Goal: Task Accomplishment & Management: Manage account settings

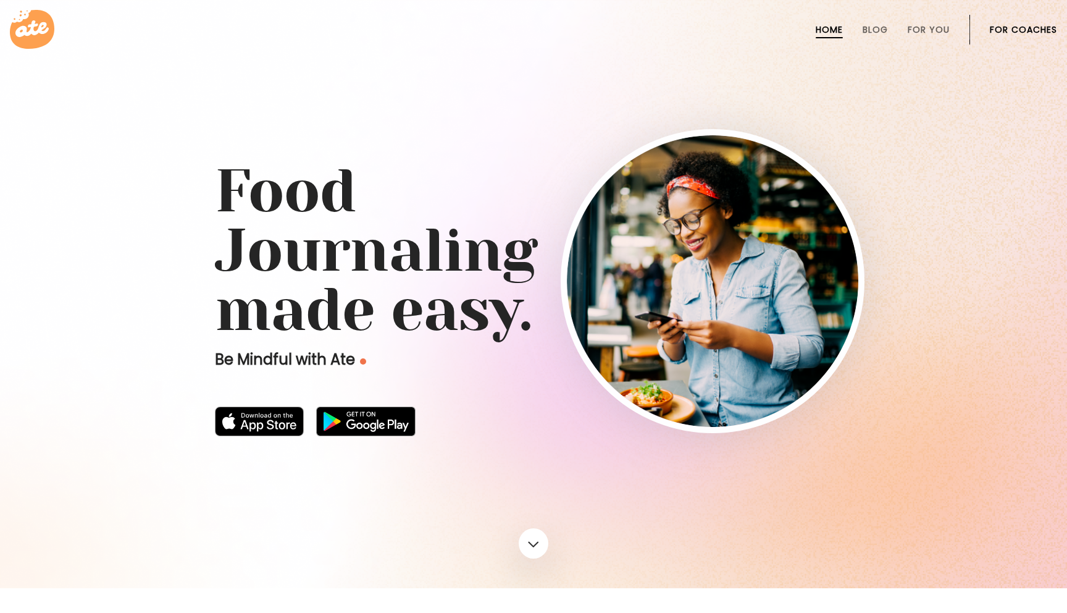
click at [1004, 30] on link "For Coaches" at bounding box center [1023, 30] width 67 height 10
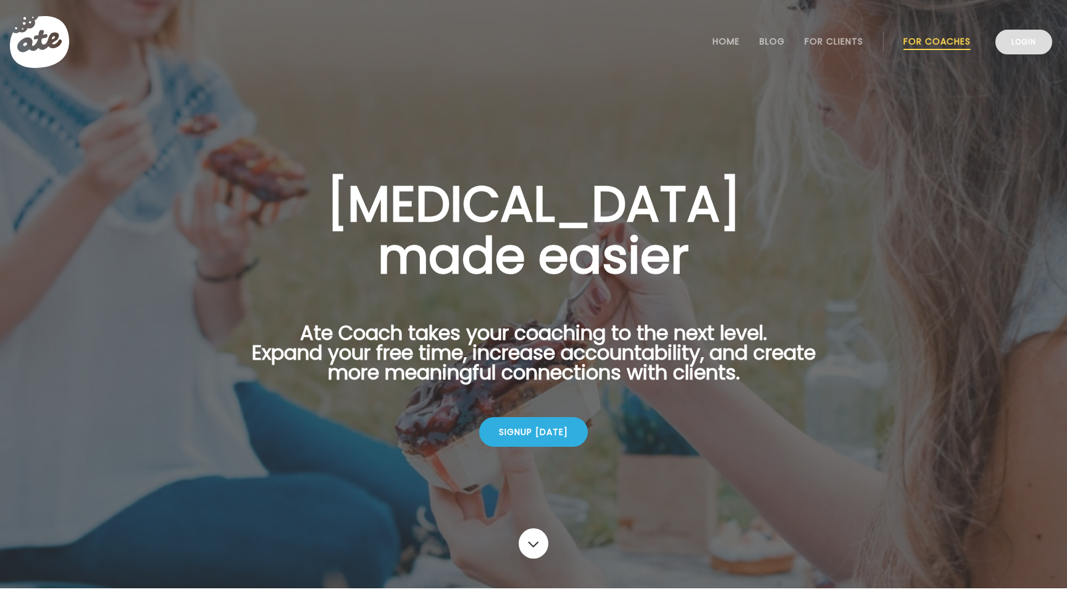
click at [1023, 46] on link "Login" at bounding box center [1023, 42] width 57 height 25
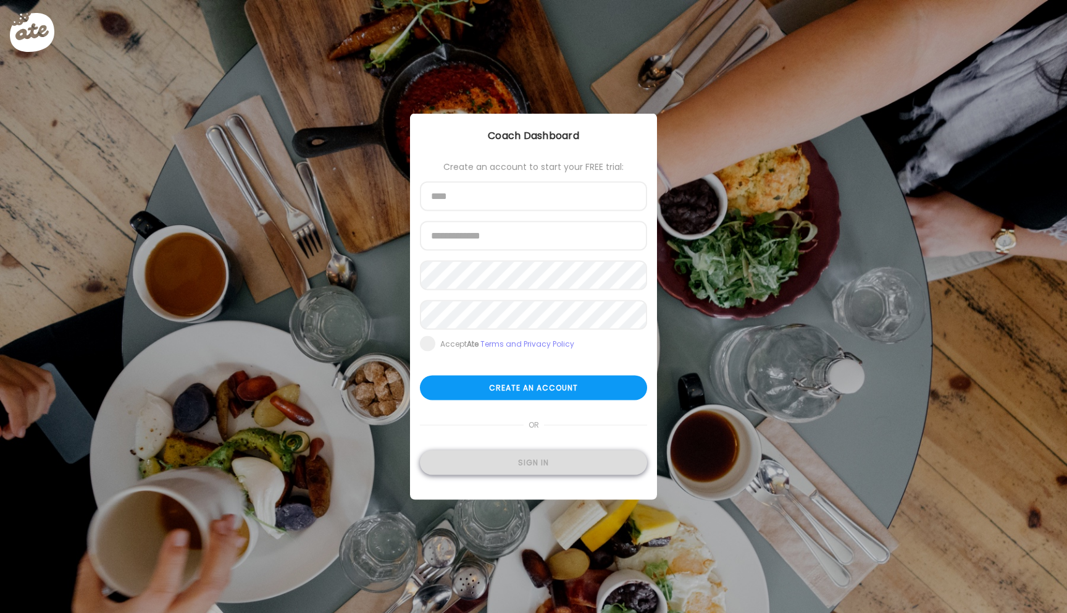
click at [529, 463] on div "Sign in" at bounding box center [533, 462] width 227 height 25
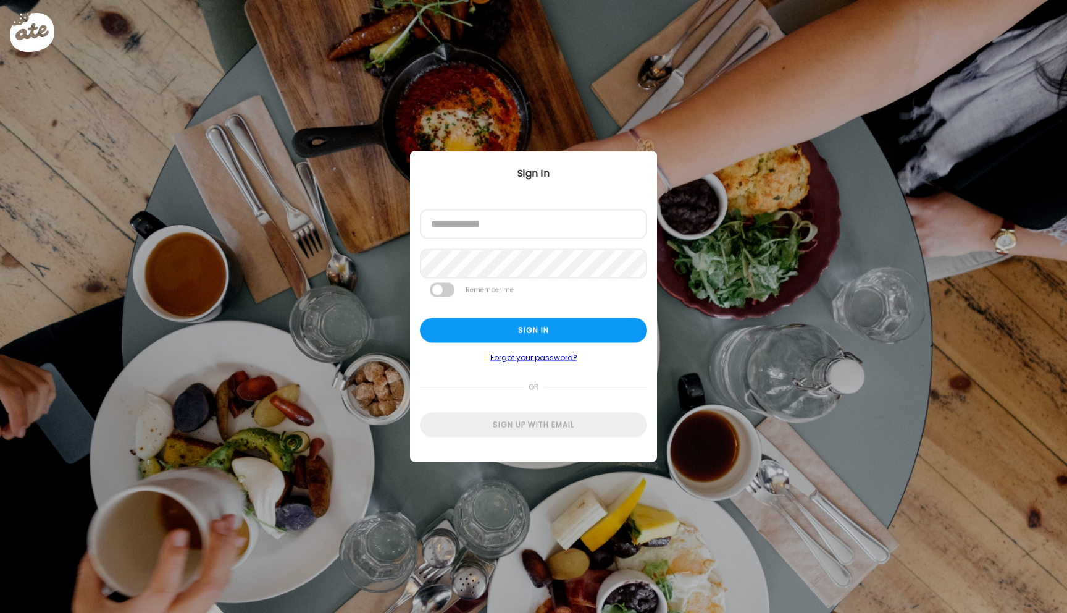
click at [420, 239] on div at bounding box center [420, 239] width 0 height 0
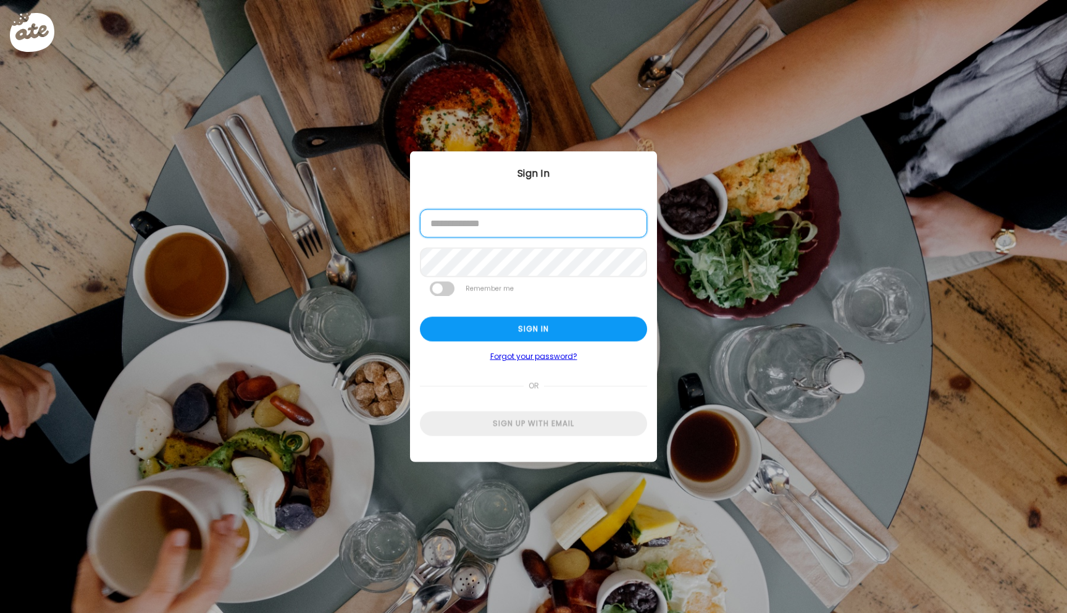
type input "**********"
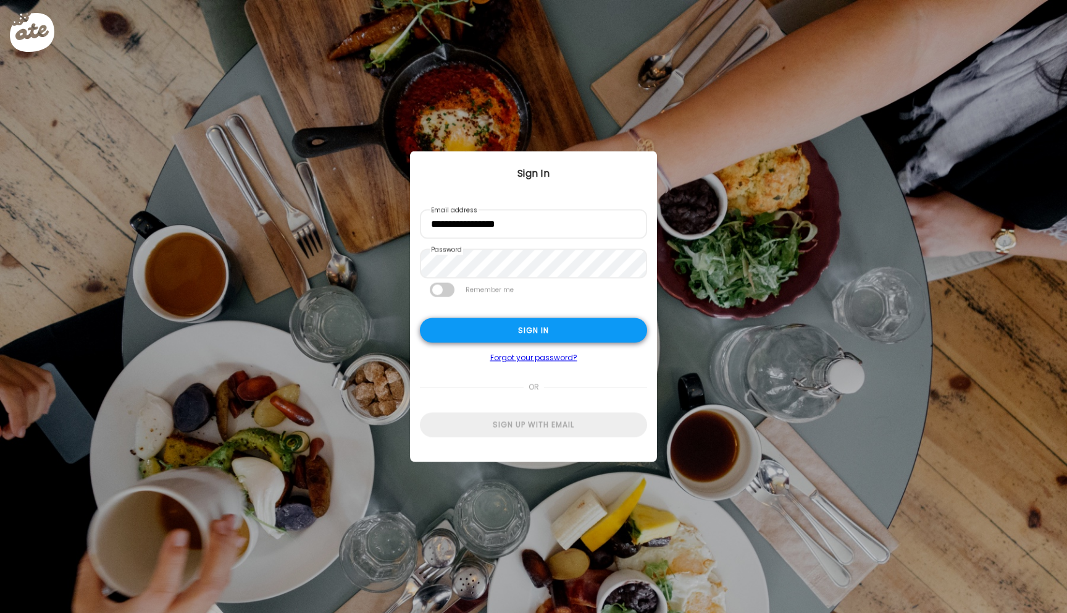
click at [454, 330] on div "Sign in" at bounding box center [533, 330] width 227 height 25
type input "*****"
type input "**********"
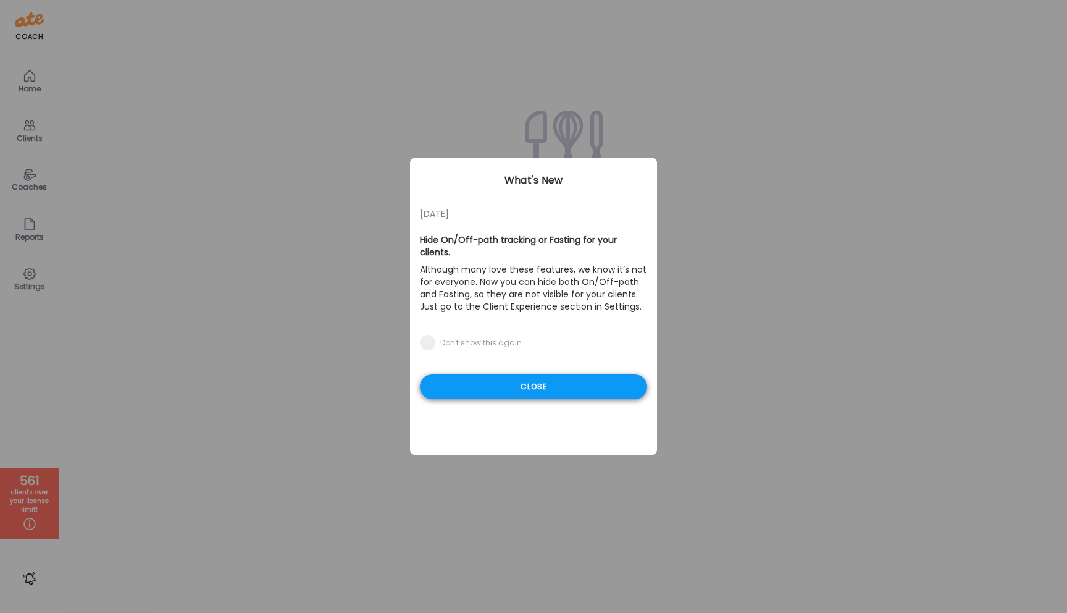
click at [515, 374] on div "Close" at bounding box center [533, 386] width 227 height 25
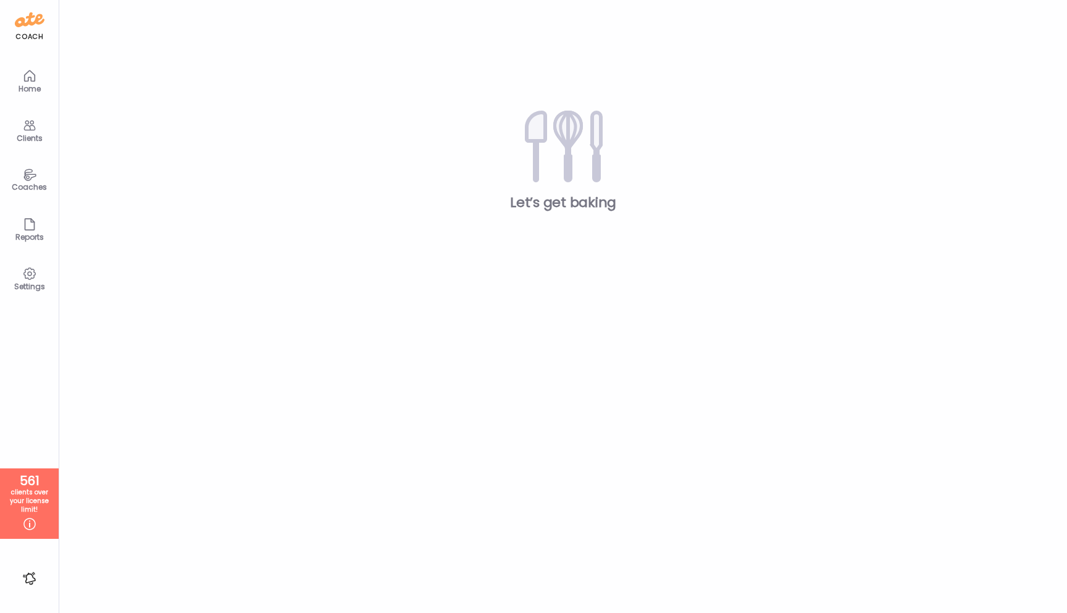
click at [27, 124] on icon at bounding box center [29, 125] width 15 height 15
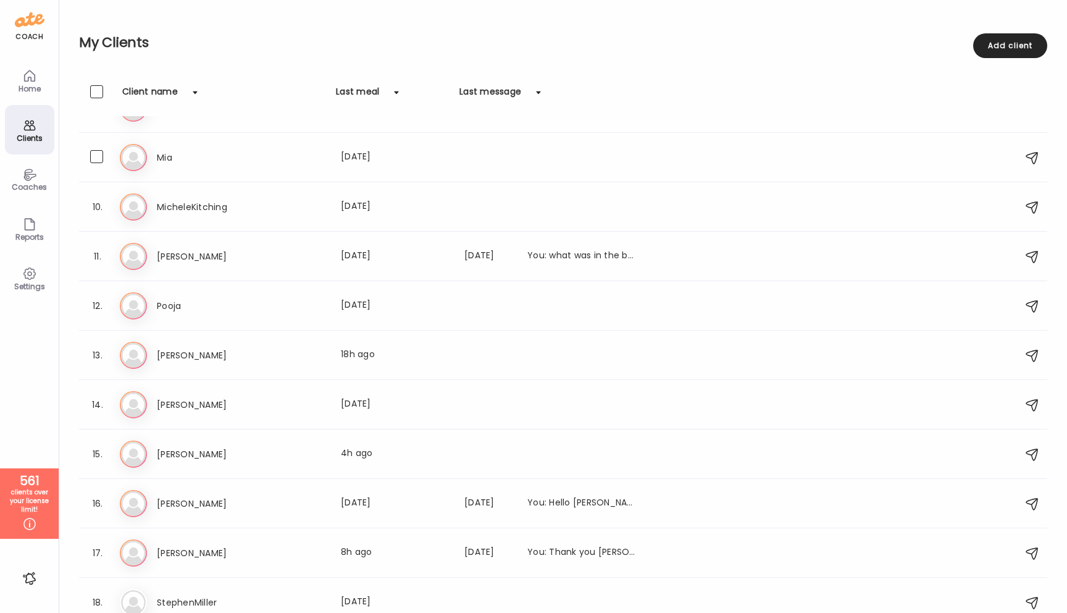
scroll to position [391, 0]
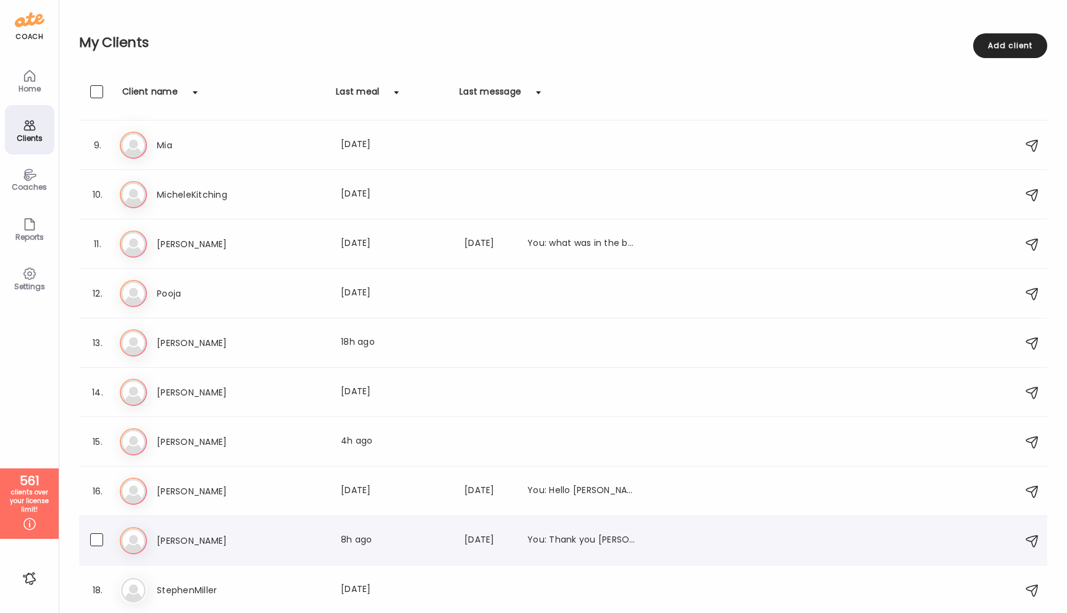
click at [177, 540] on h3 "Sonya" at bounding box center [211, 540] width 109 height 15
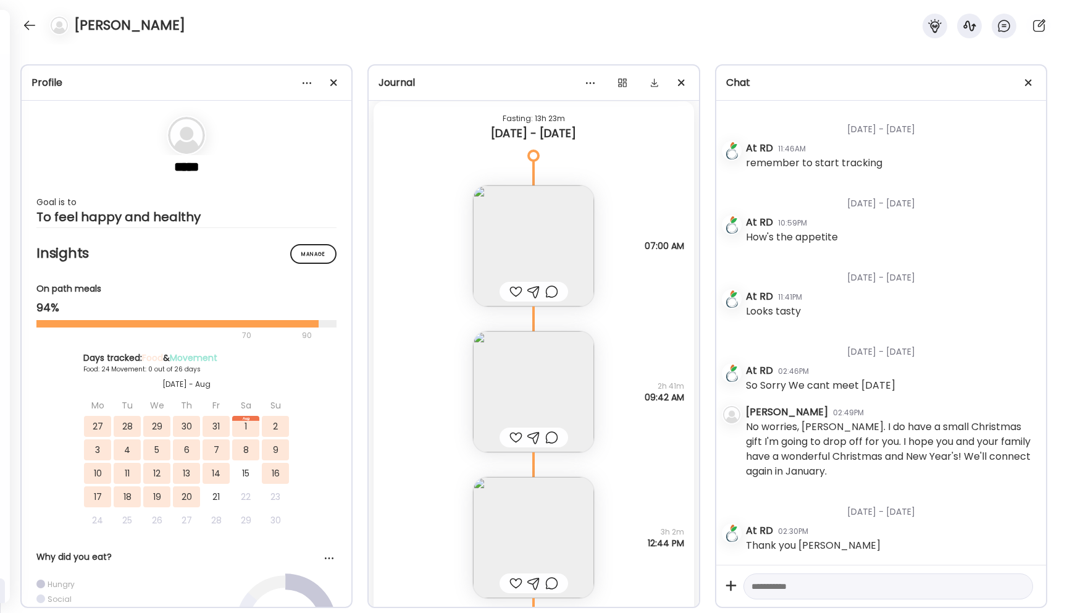
scroll to position [15262, 0]
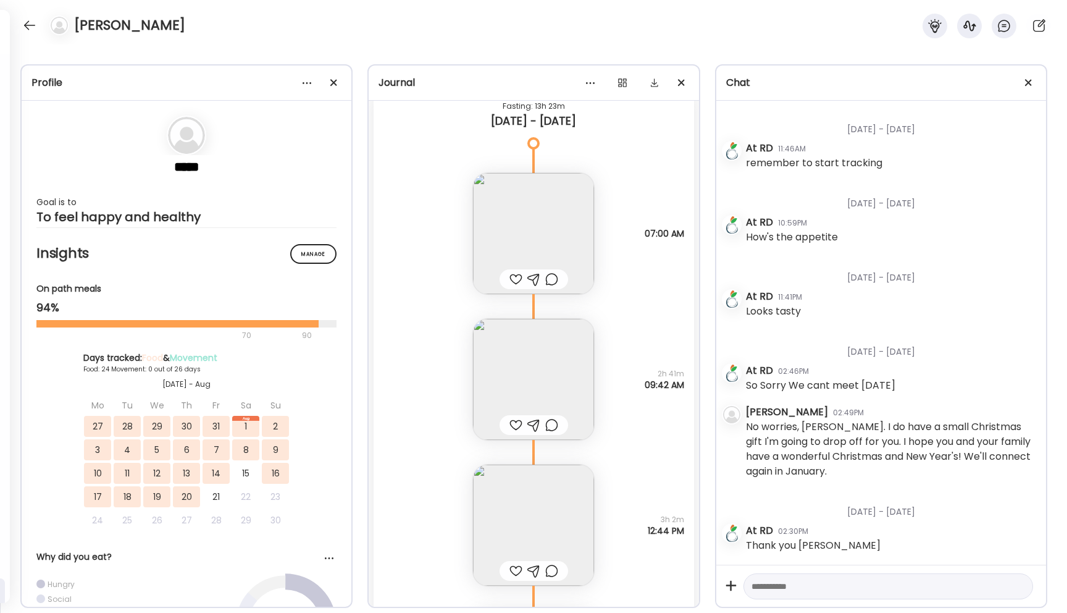
click at [508, 374] on img at bounding box center [533, 379] width 121 height 121
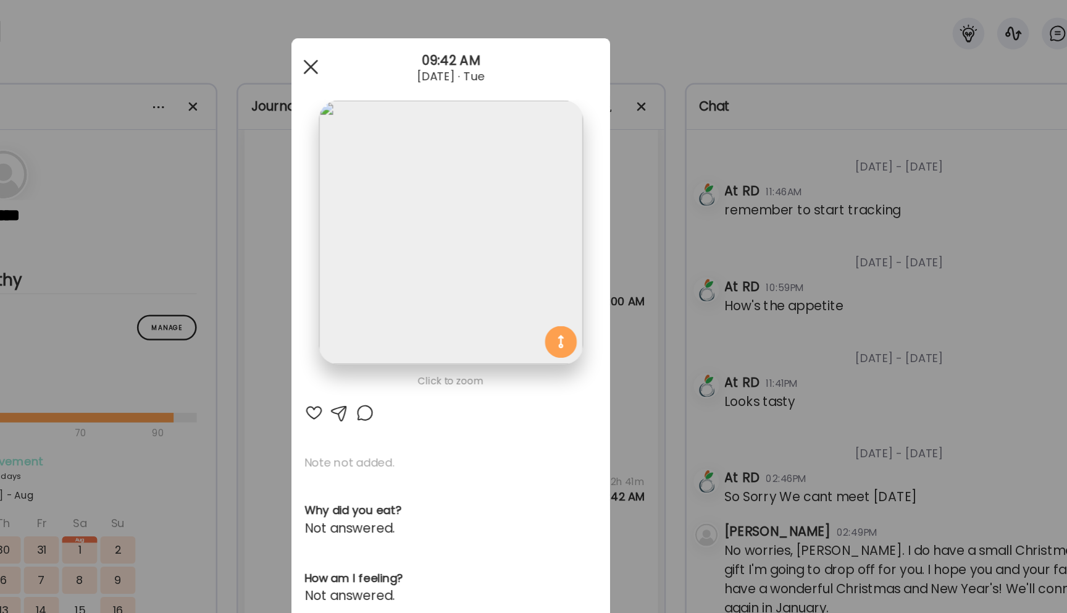
click at [426, 52] on span at bounding box center [424, 51] width 11 height 11
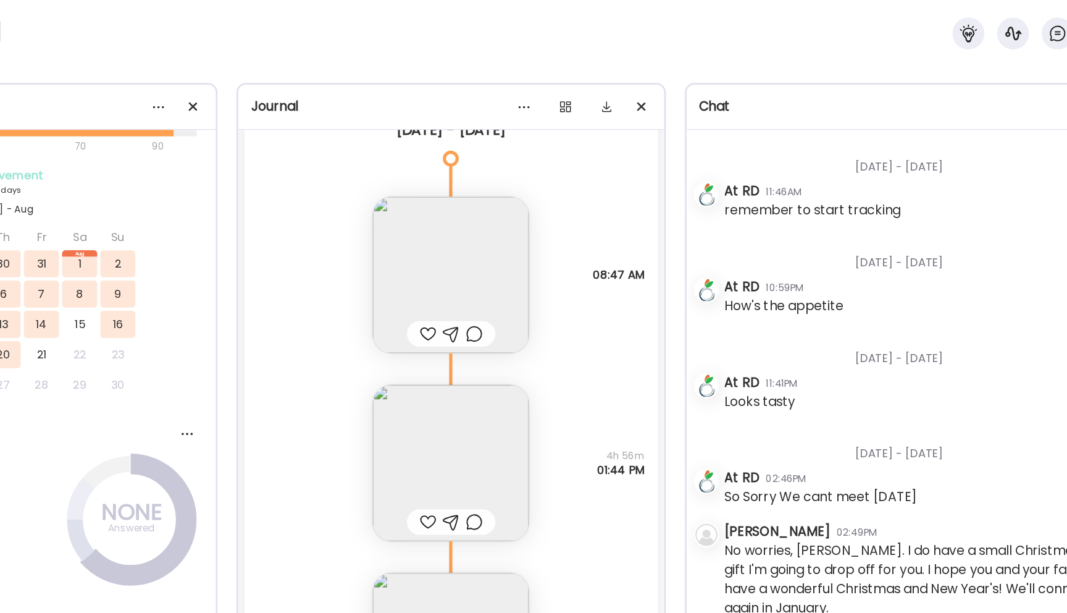
scroll to position [13852, 0]
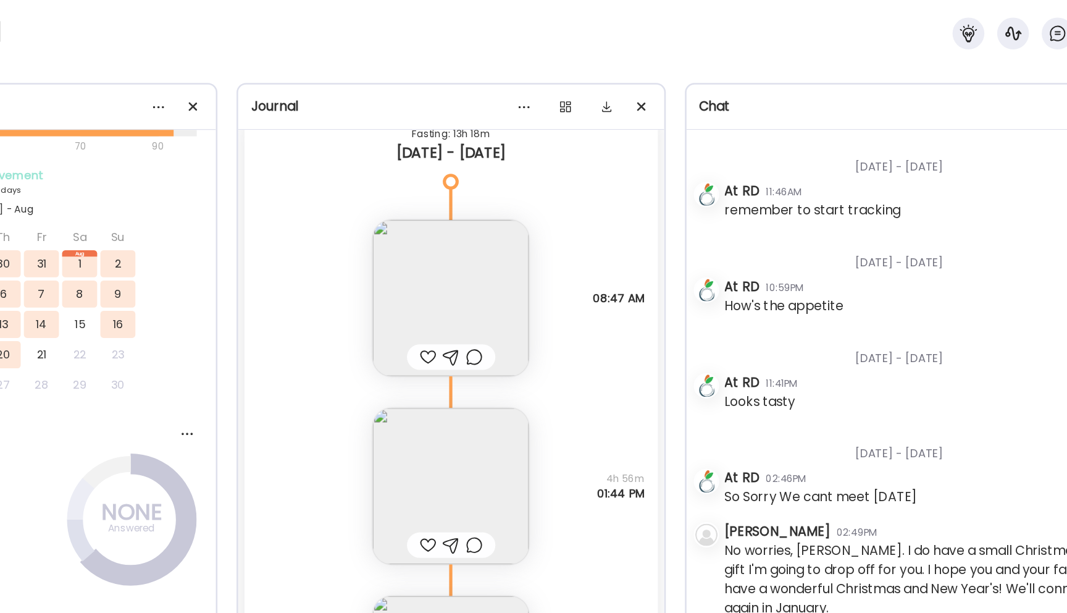
click at [545, 240] on img at bounding box center [533, 230] width 121 height 121
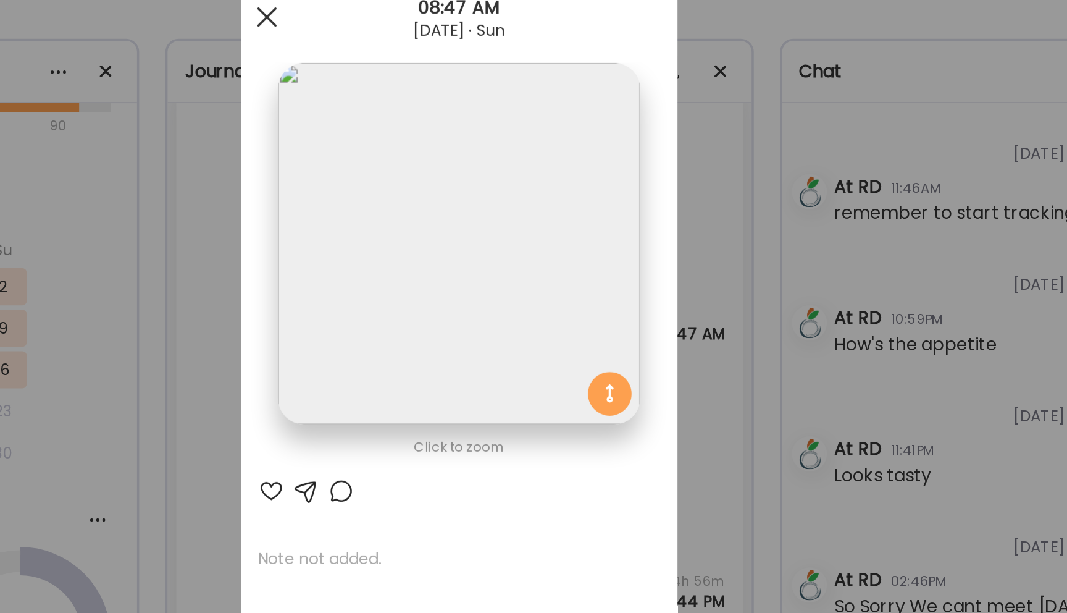
click at [426, 51] on span at bounding box center [424, 51] width 11 height 11
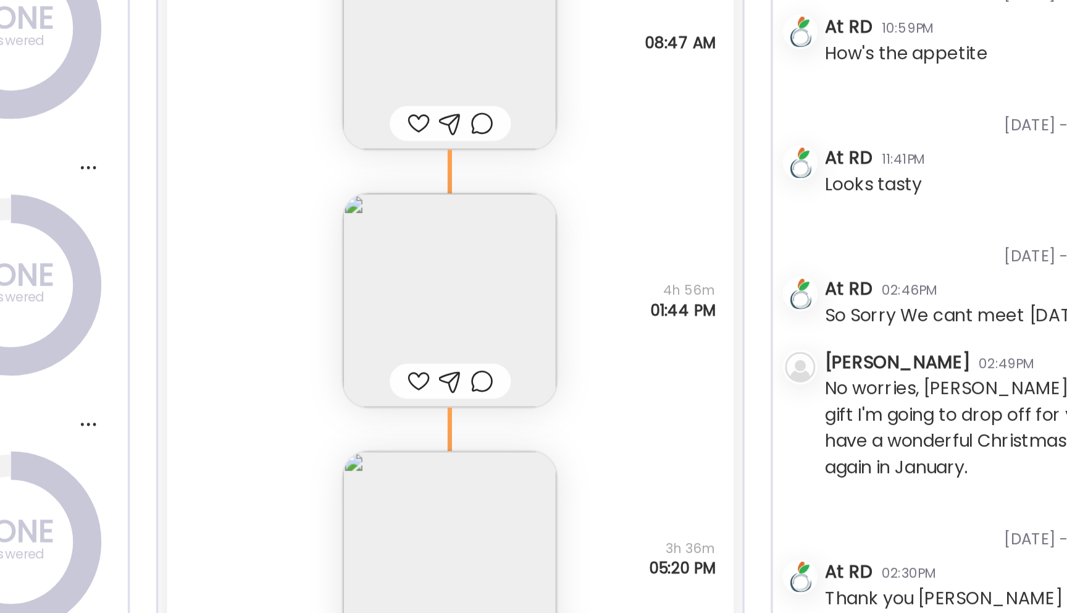
scroll to position [404, 0]
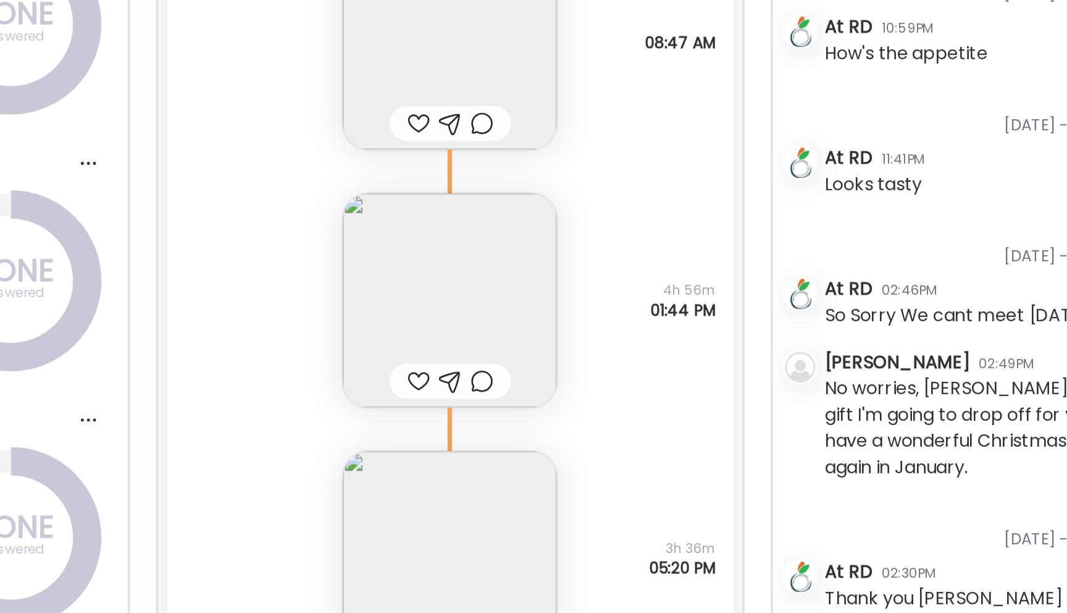
click at [539, 375] on img at bounding box center [533, 376] width 121 height 121
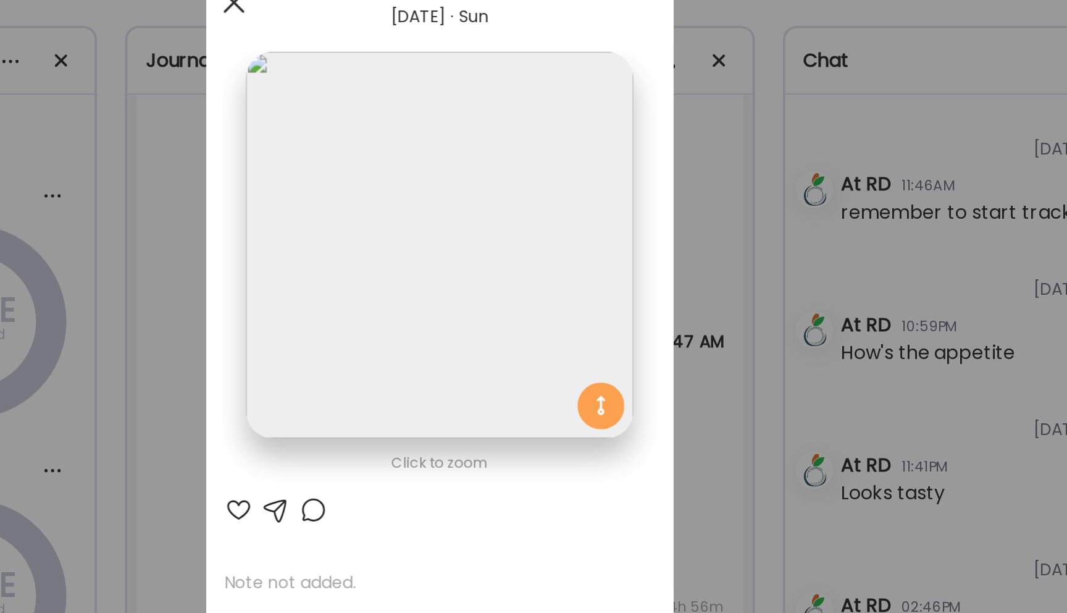
click at [429, 54] on div at bounding box center [425, 52] width 25 height 25
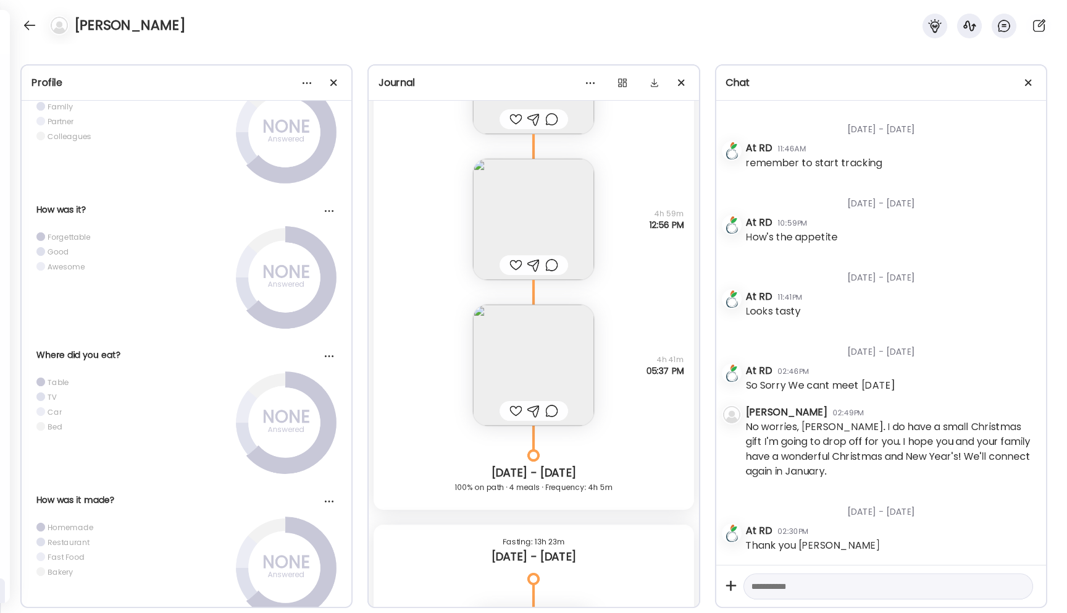
scroll to position [14828, 0]
click at [514, 377] on img at bounding box center [533, 363] width 121 height 121
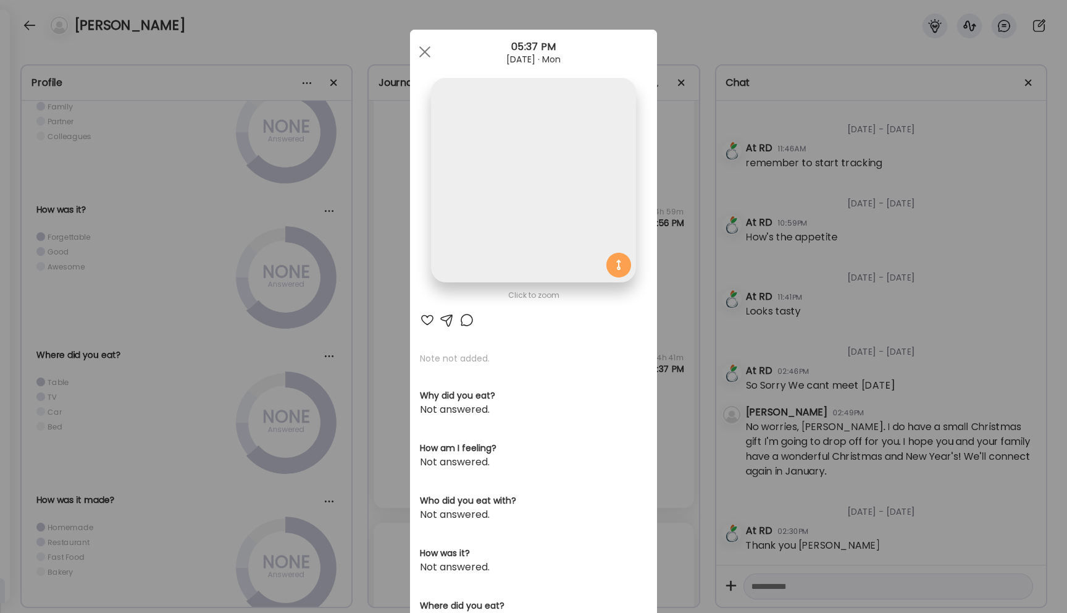
click at [514, 377] on div "Click to zoom AteMate AI Note not added. Why did you eat? Not answered. How am …" at bounding box center [533, 393] width 247 height 727
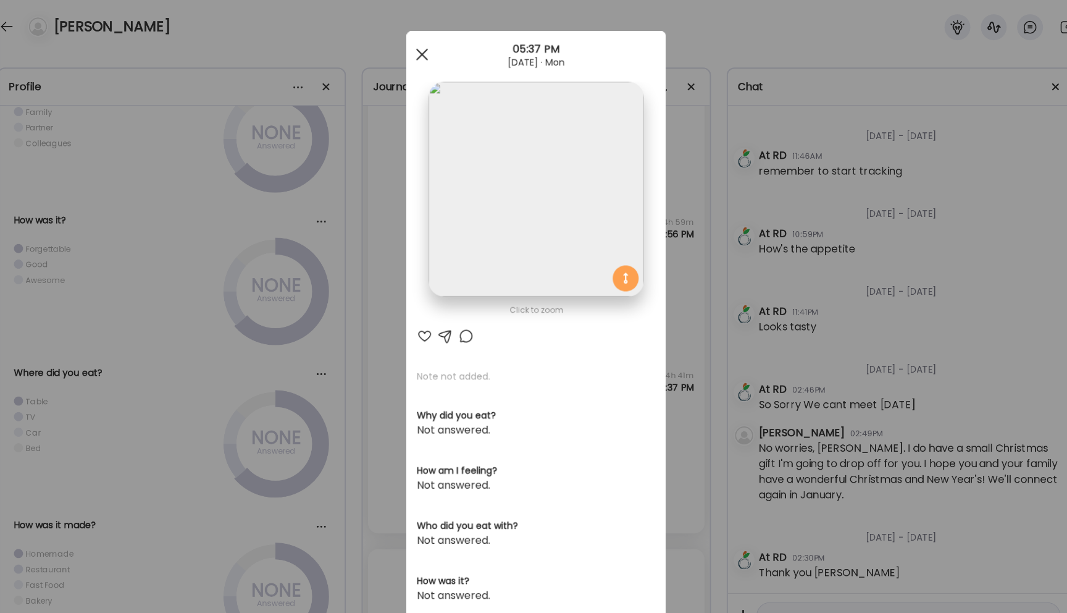
click at [422, 52] on div at bounding box center [425, 52] width 25 height 25
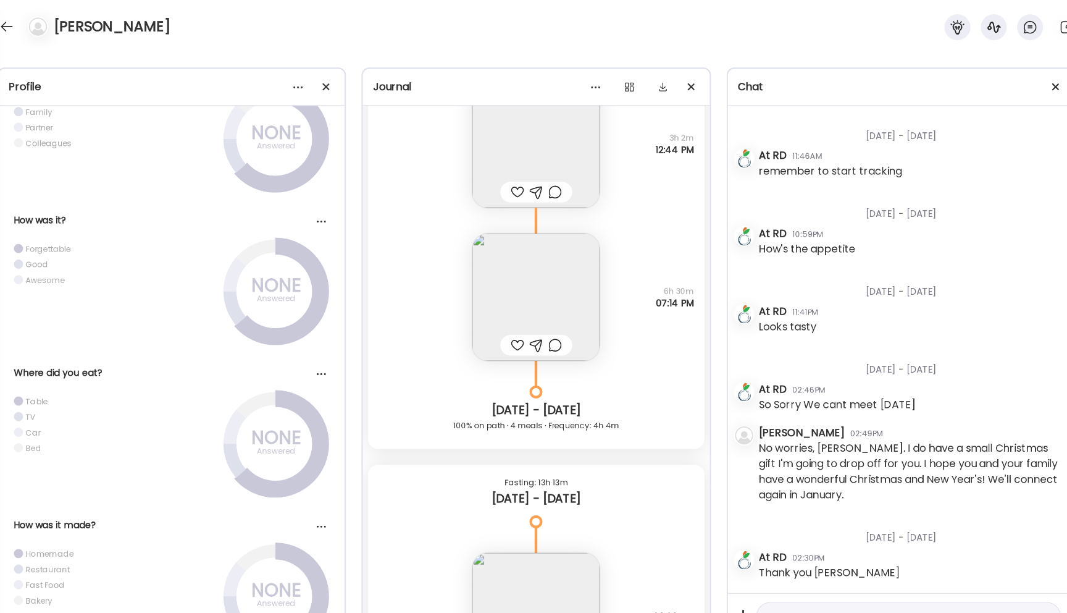
scroll to position [15671, 0]
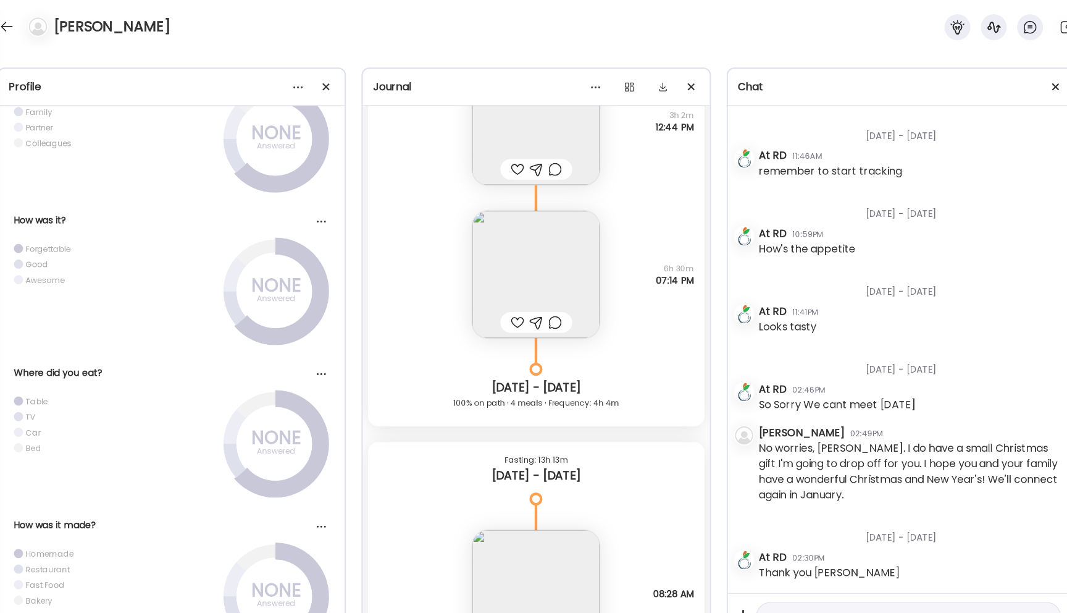
click at [520, 277] on img at bounding box center [533, 261] width 121 height 121
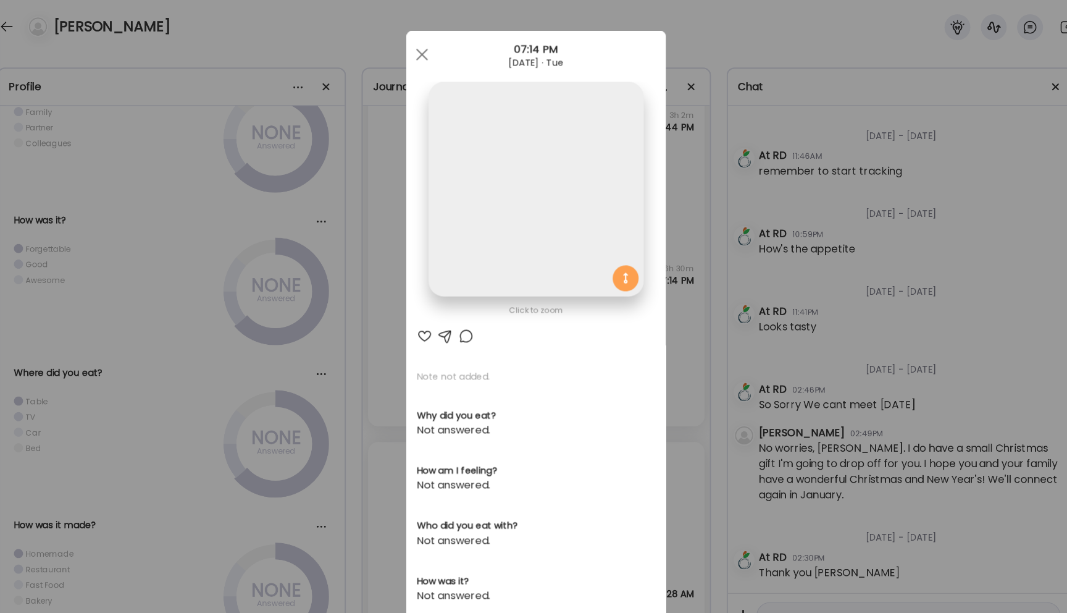
click at [520, 277] on img at bounding box center [533, 180] width 204 height 204
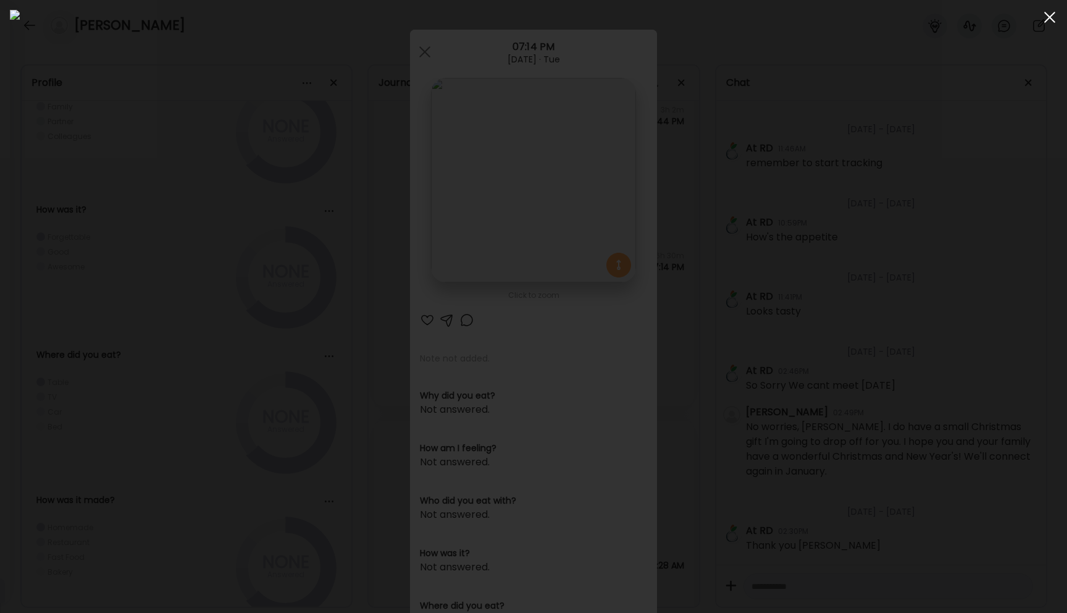
click at [1052, 22] on div at bounding box center [1049, 17] width 25 height 25
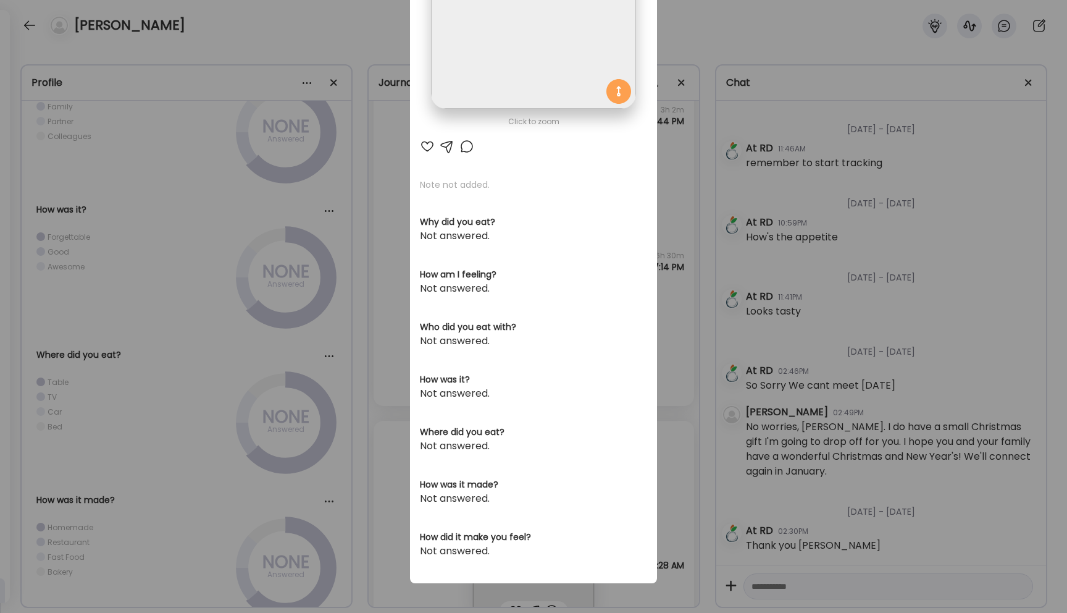
scroll to position [0, 0]
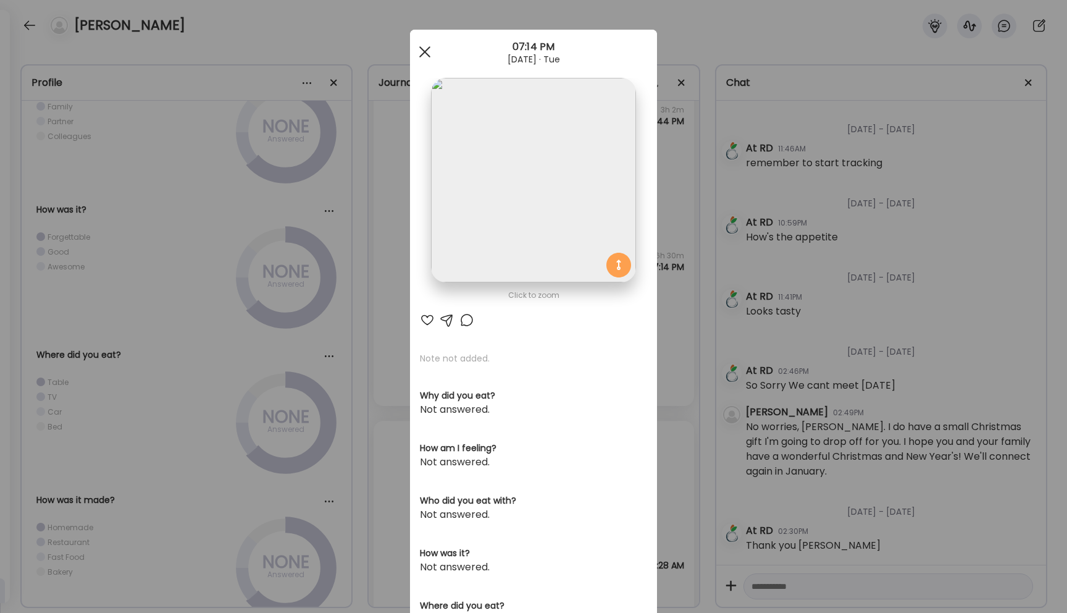
click at [429, 48] on span at bounding box center [424, 51] width 11 height 11
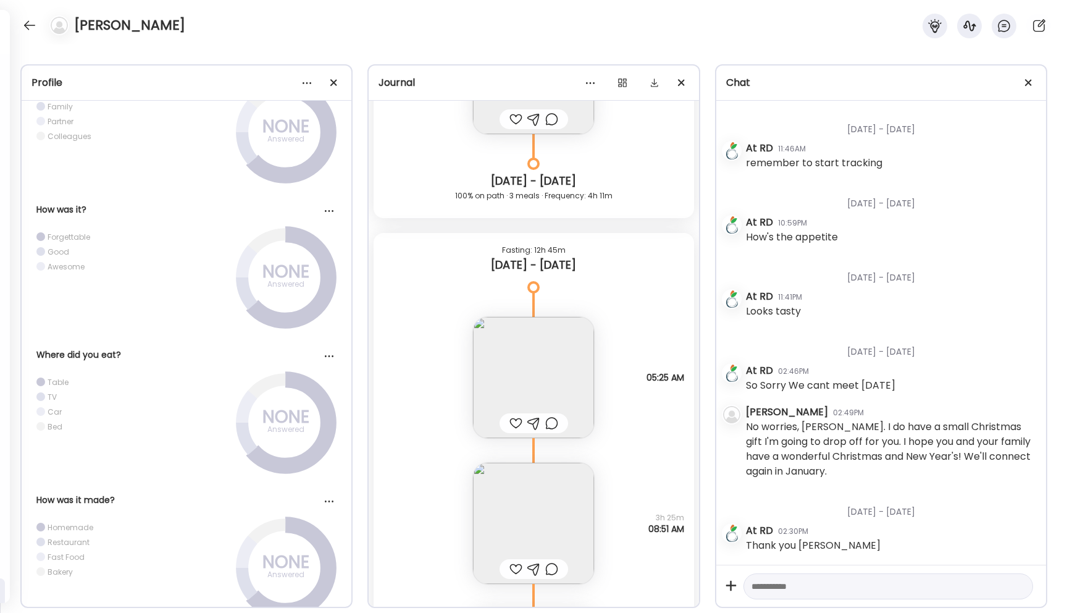
scroll to position [19016, 0]
